Goal: Task Accomplishment & Management: Manage account settings

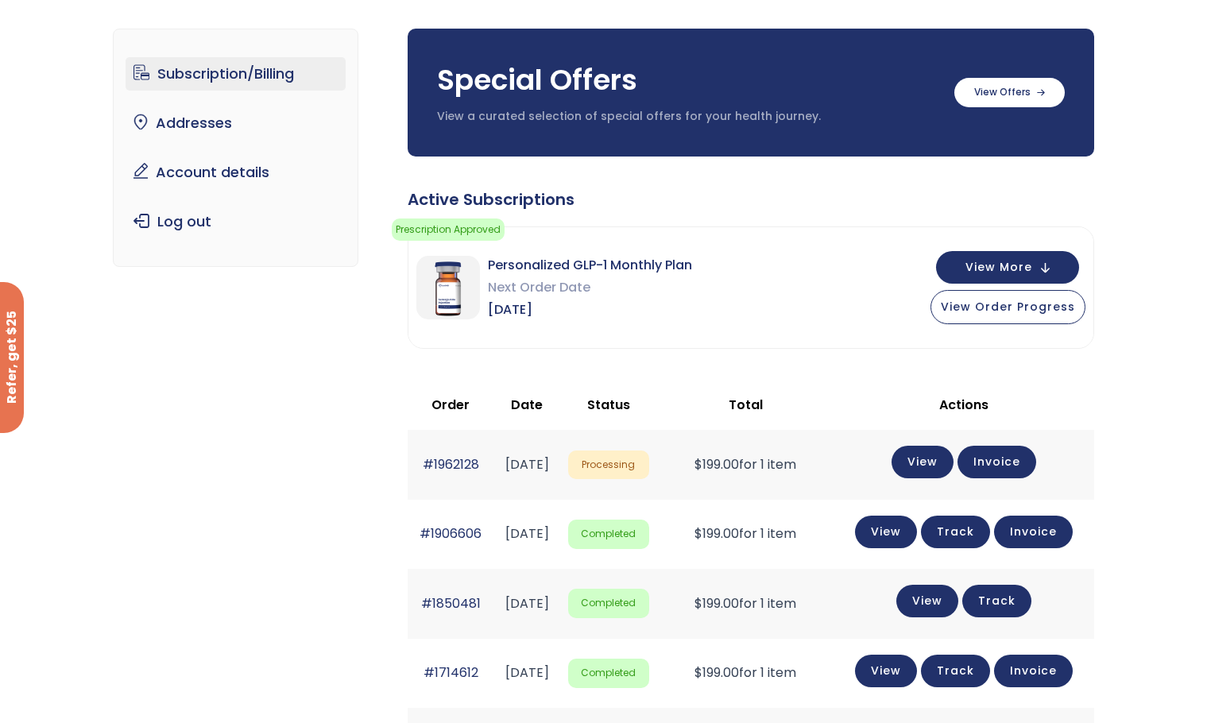
scroll to position [159, 0]
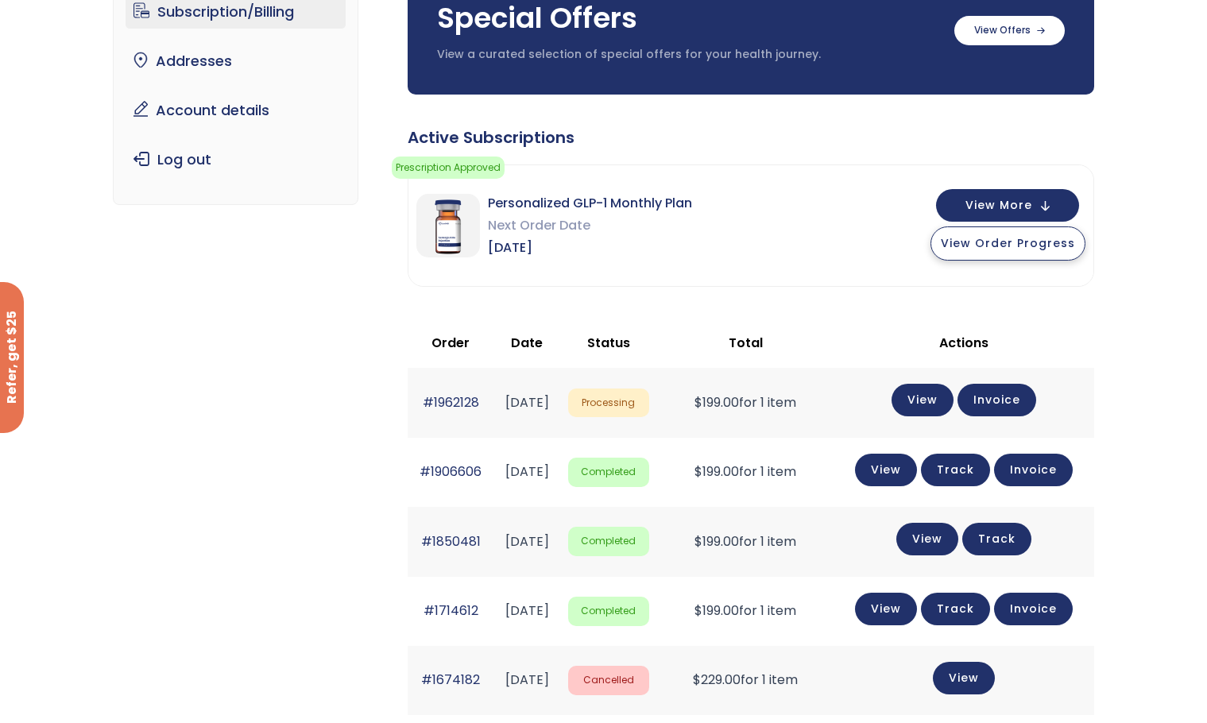
click at [1033, 243] on span "View Order Progress" at bounding box center [1008, 243] width 134 height 16
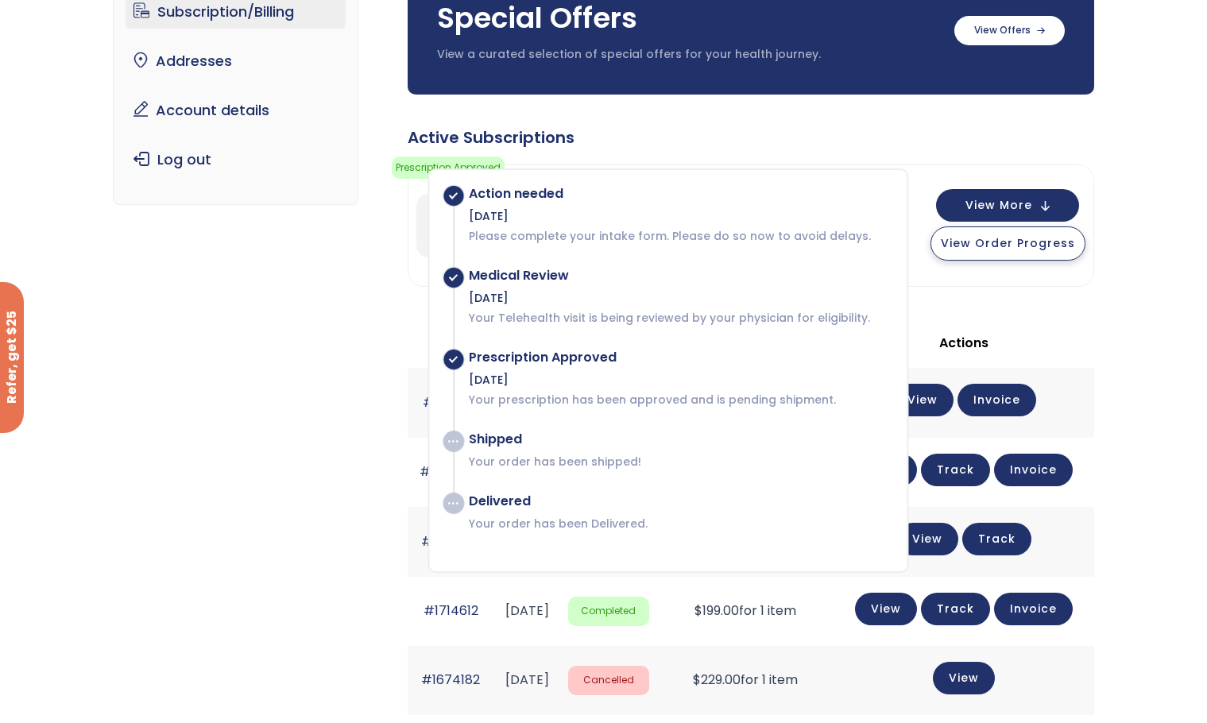
click at [1023, 246] on span "View Order Progress" at bounding box center [1008, 243] width 134 height 16
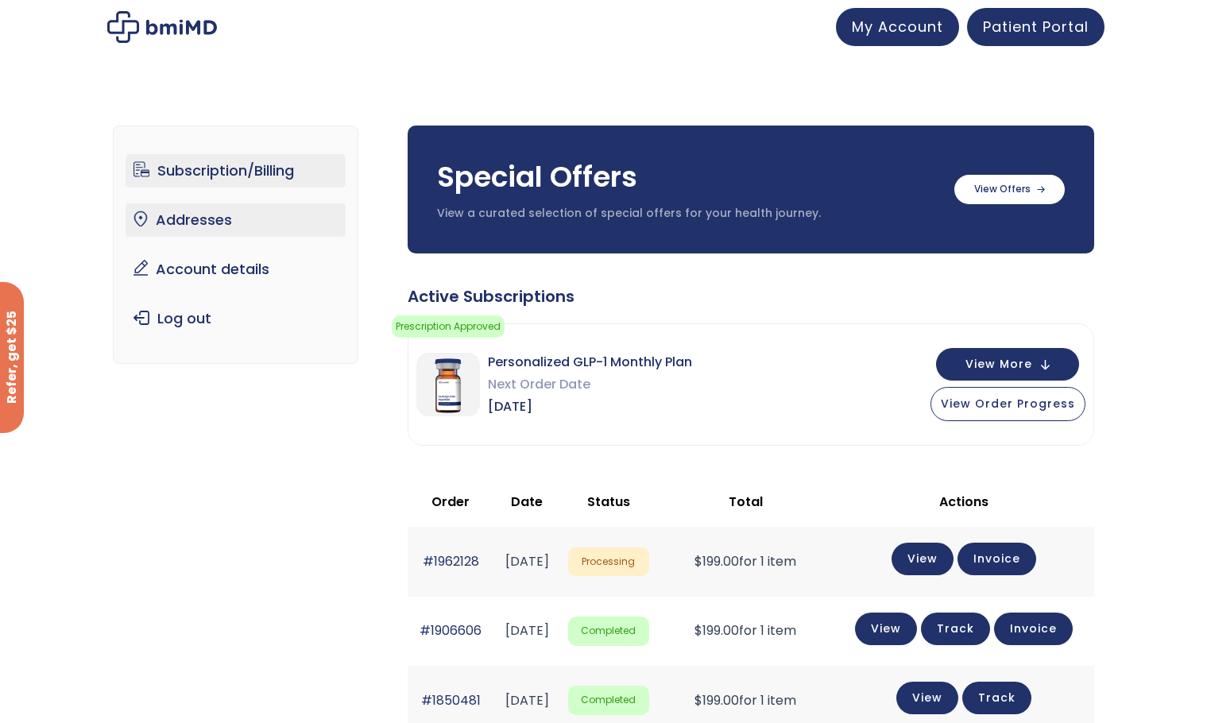
click at [162, 219] on link "Addresses" at bounding box center [236, 219] width 220 height 33
